Goal: Go to known website: Access a specific website the user already knows

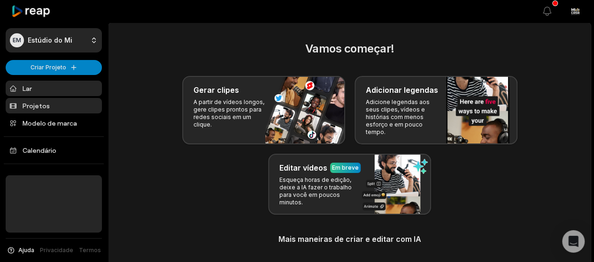
click at [46, 109] on font "Projetos" at bounding box center [36, 106] width 27 height 8
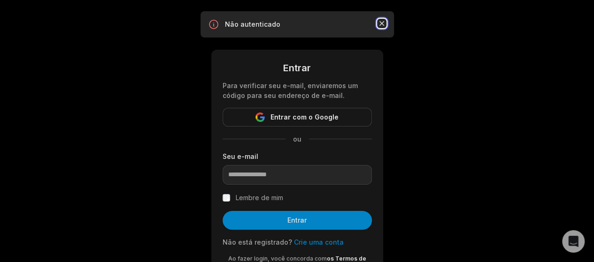
click at [382, 22] on icon "button" at bounding box center [381, 23] width 9 height 9
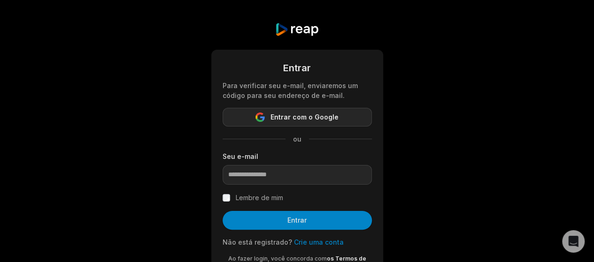
click at [328, 111] on button "Entrar com o Google" at bounding box center [296, 117] width 149 height 19
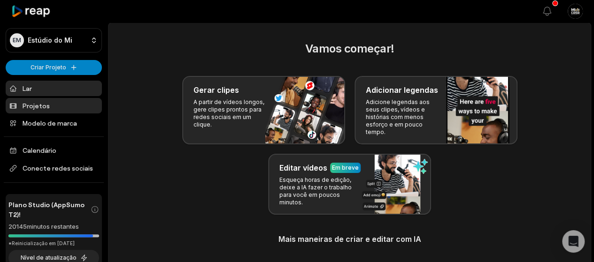
click at [48, 103] on link "Projetos" at bounding box center [54, 105] width 96 height 15
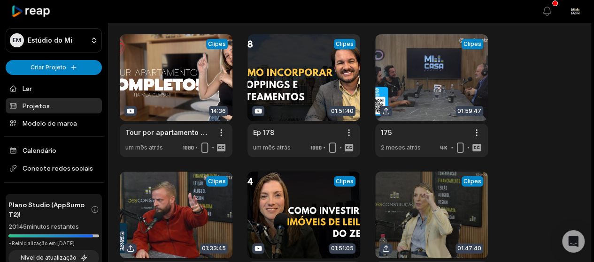
scroll to position [47, 0]
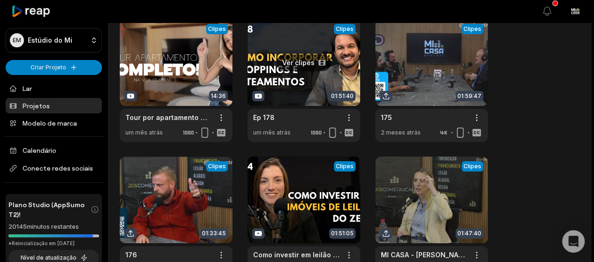
click at [286, 69] on link at bounding box center [303, 80] width 113 height 123
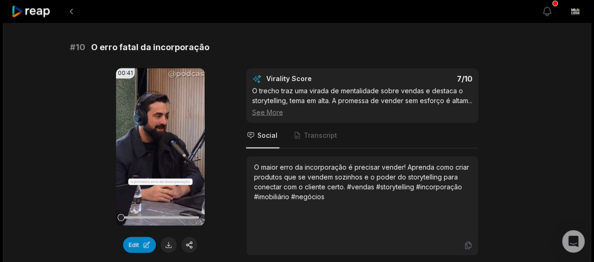
scroll to position [2660, 0]
